Goal: Transaction & Acquisition: Purchase product/service

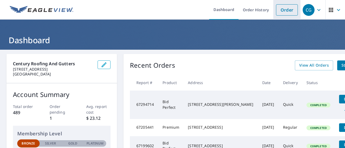
click at [278, 12] on link "Order" at bounding box center [287, 9] width 22 height 11
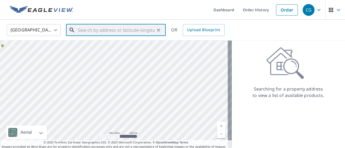
click at [103, 30] on input "text" at bounding box center [116, 30] width 77 height 15
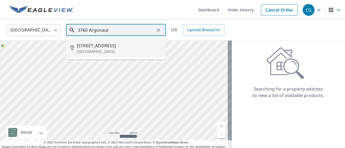
click at [125, 49] on span "[STREET_ADDRESS]" at bounding box center [119, 46] width 85 height 6
type input "[STREET_ADDRESS]"
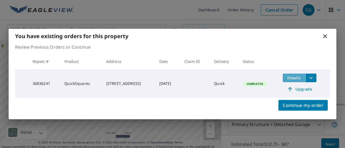
click at [299, 77] on span "Details" at bounding box center [294, 77] width 16 height 5
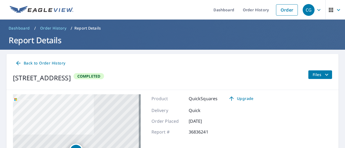
click at [325, 78] on icon "filesDropdownBtn-36836241" at bounding box center [326, 75] width 6 height 6
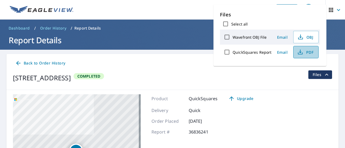
click at [307, 55] on span "PDF" at bounding box center [304, 52] width 17 height 6
click at [263, 79] on div "[STREET_ADDRESS] Completed Files" at bounding box center [172, 78] width 319 height 15
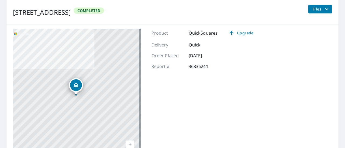
scroll to position [29, 0]
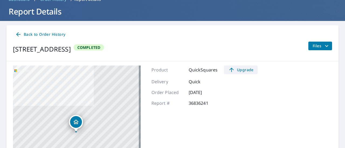
click at [242, 72] on span "Upgrade" at bounding box center [240, 70] width 27 height 6
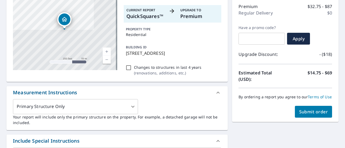
scroll to position [83, 0]
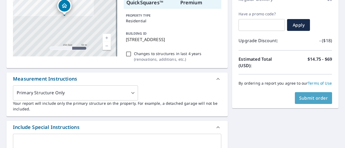
click at [299, 101] on span "Submit order" at bounding box center [313, 98] width 29 height 6
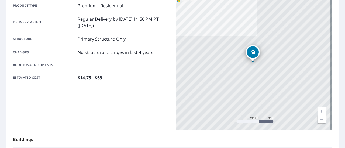
scroll to position [56, 0]
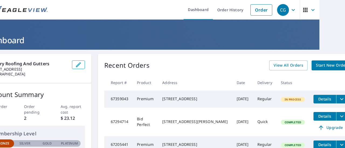
scroll to position [0, 32]
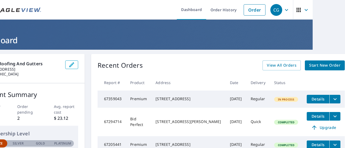
click at [331, 103] on icon "filesDropdownBtn-67359043" at bounding box center [334, 99] width 6 height 6
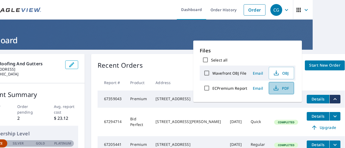
click at [289, 92] on span "PDF" at bounding box center [280, 88] width 17 height 6
